Goal: Task Accomplishment & Management: Manage account settings

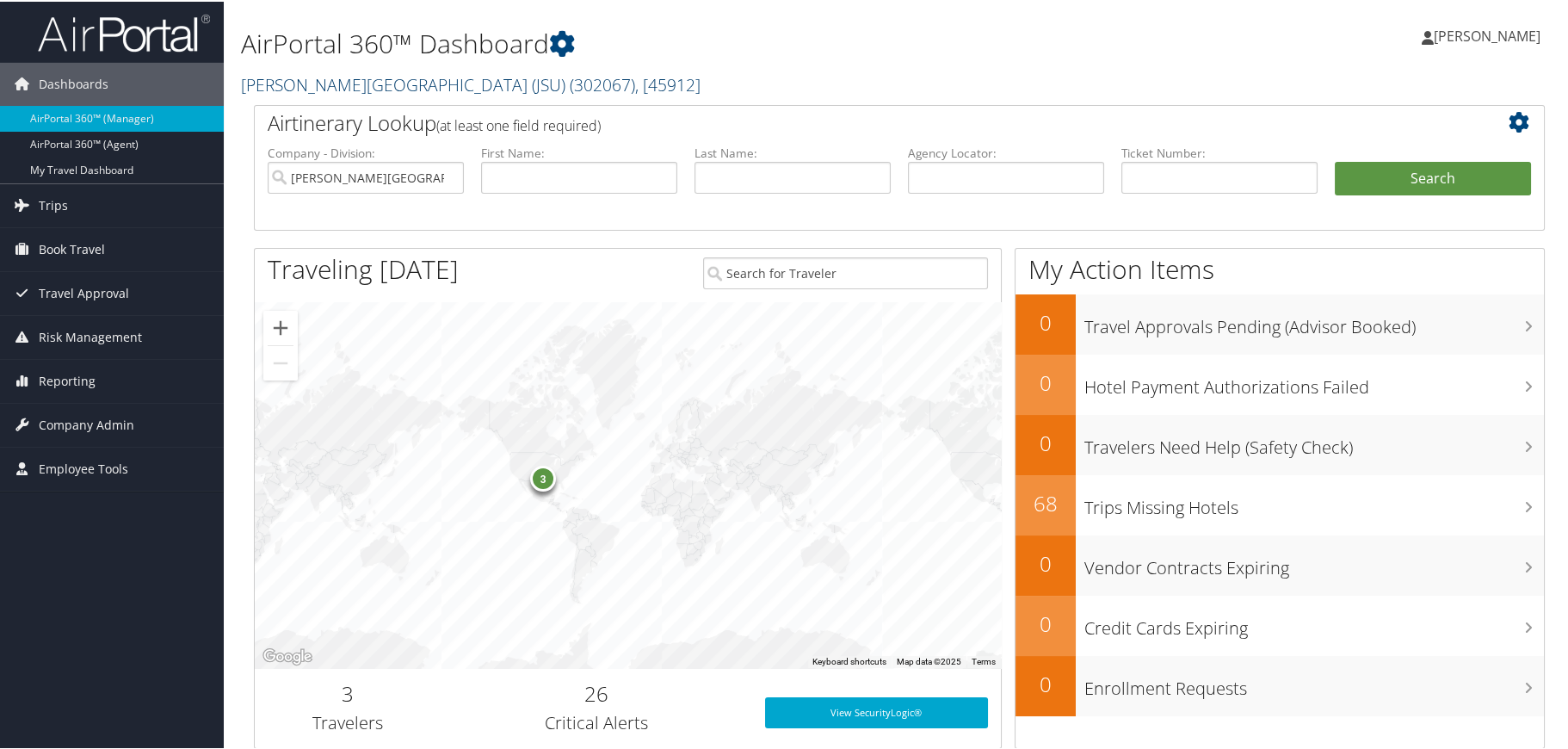
click at [570, 79] on span "( 302067 )" at bounding box center [602, 83] width 65 height 24
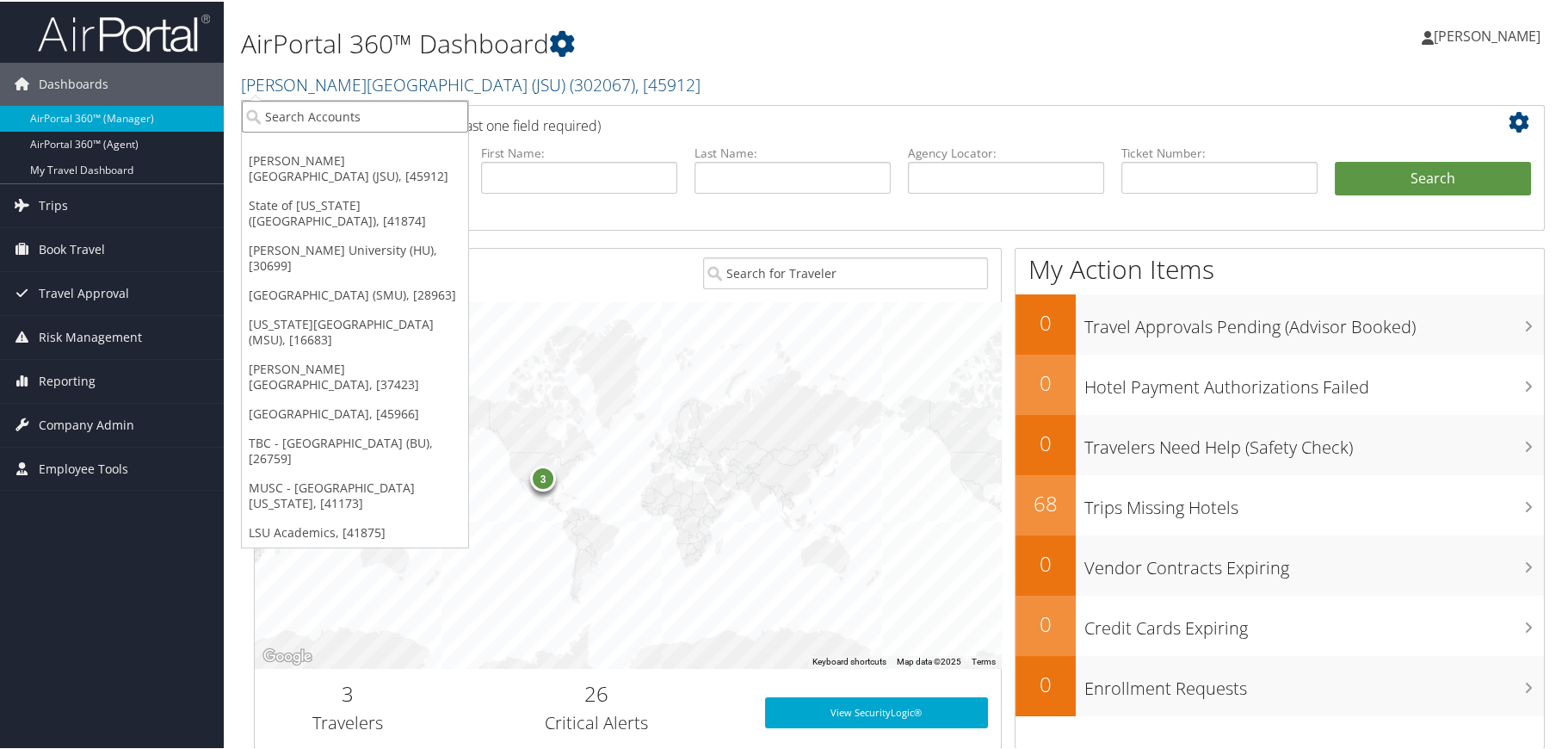
click at [441, 102] on input "search" at bounding box center [355, 115] width 227 height 32
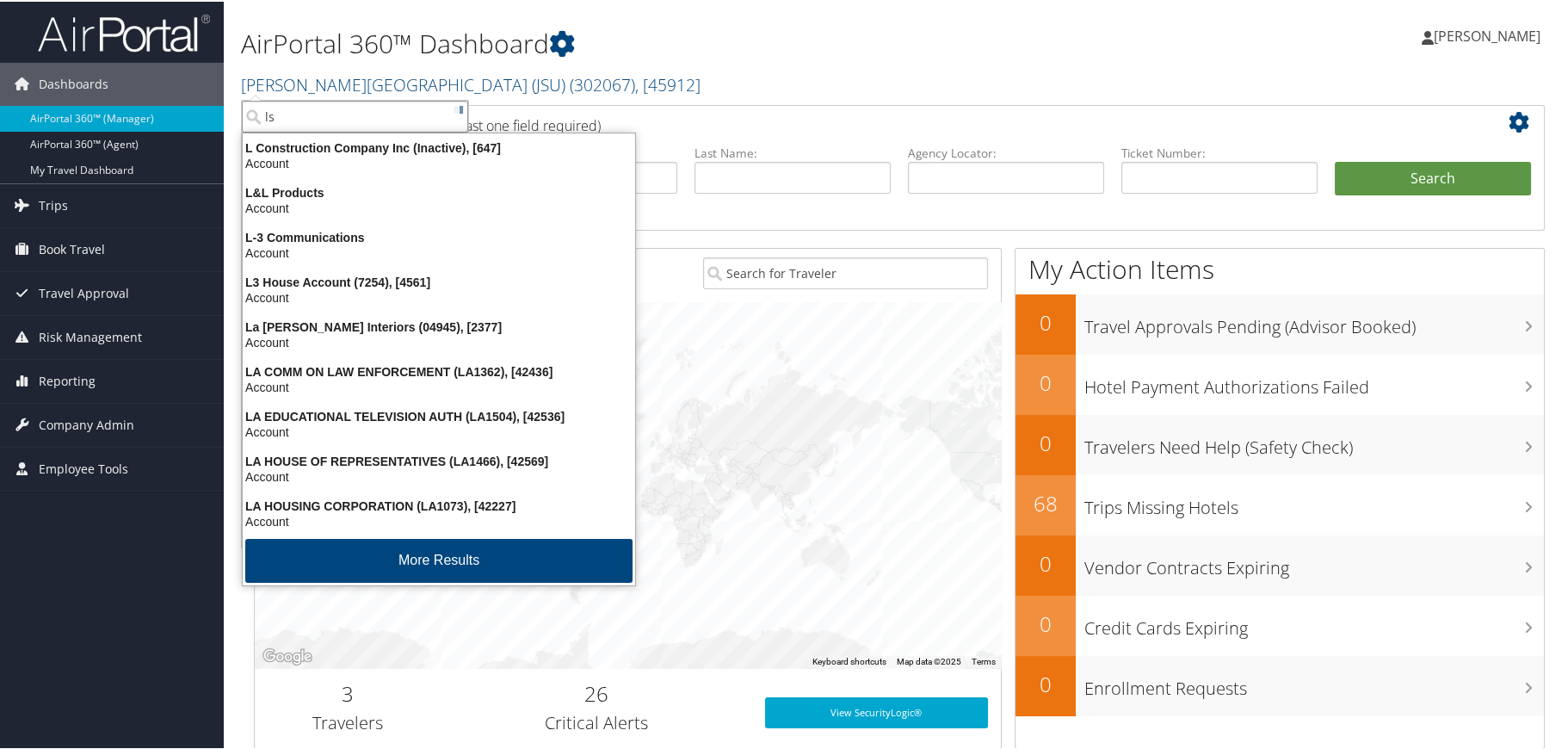
type input "lsu"
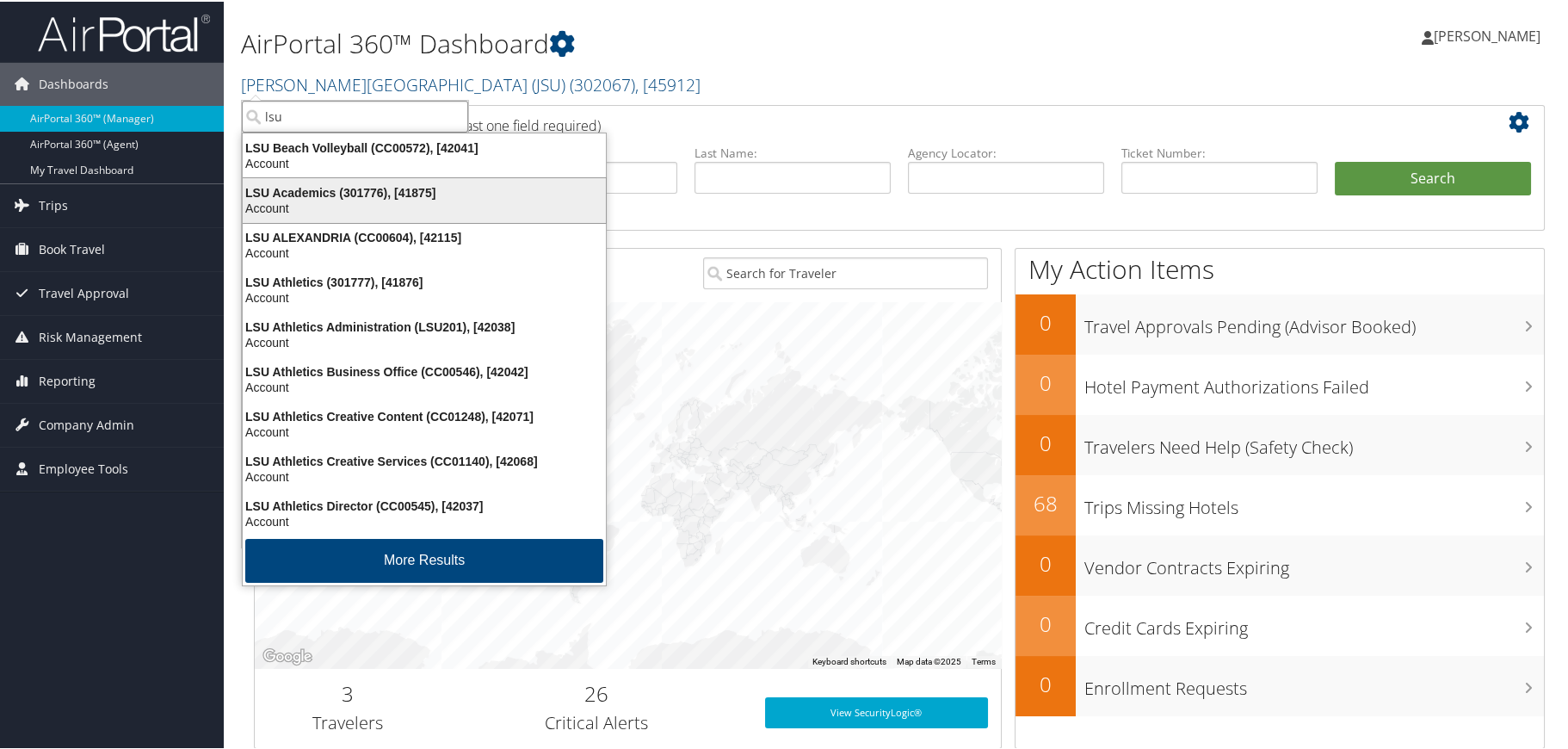
click at [403, 188] on div "LSU Academics (301776), [41875]" at bounding box center [424, 191] width 384 height 16
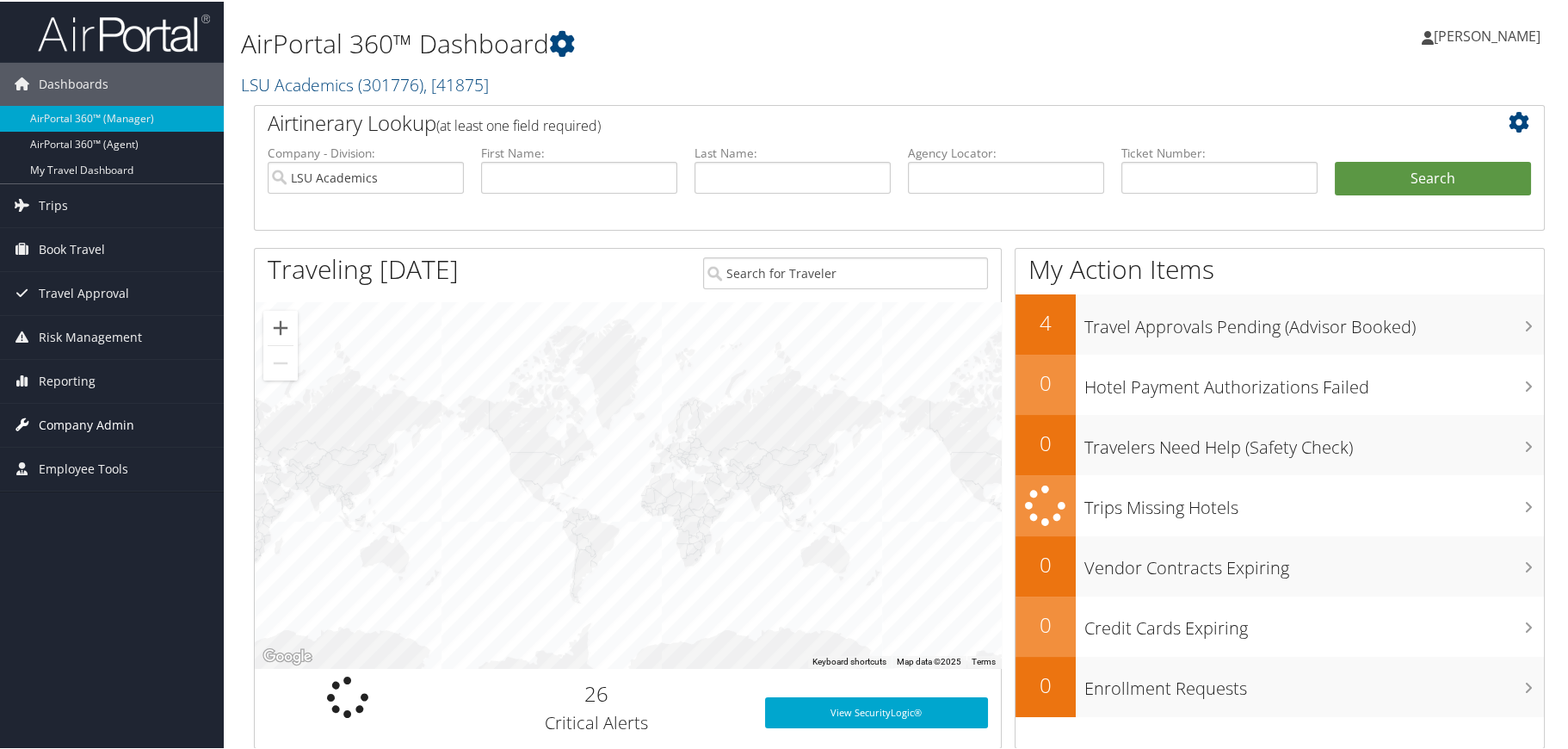
click at [82, 422] on span "Company Admin" at bounding box center [86, 423] width 96 height 43
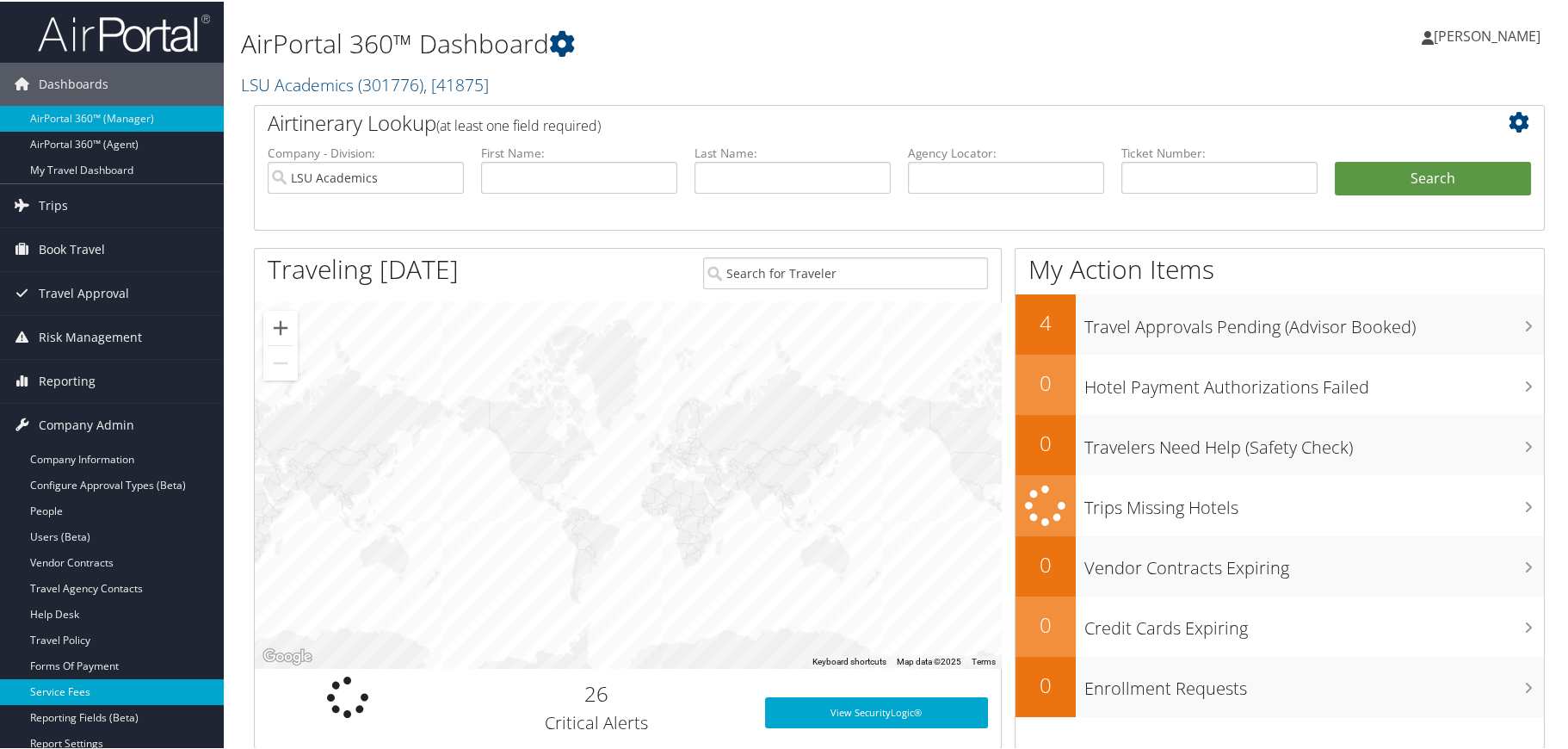
click at [71, 690] on link "Service Fees" at bounding box center [112, 691] width 224 height 26
